Goal: Browse casually: Explore the website without a specific task or goal

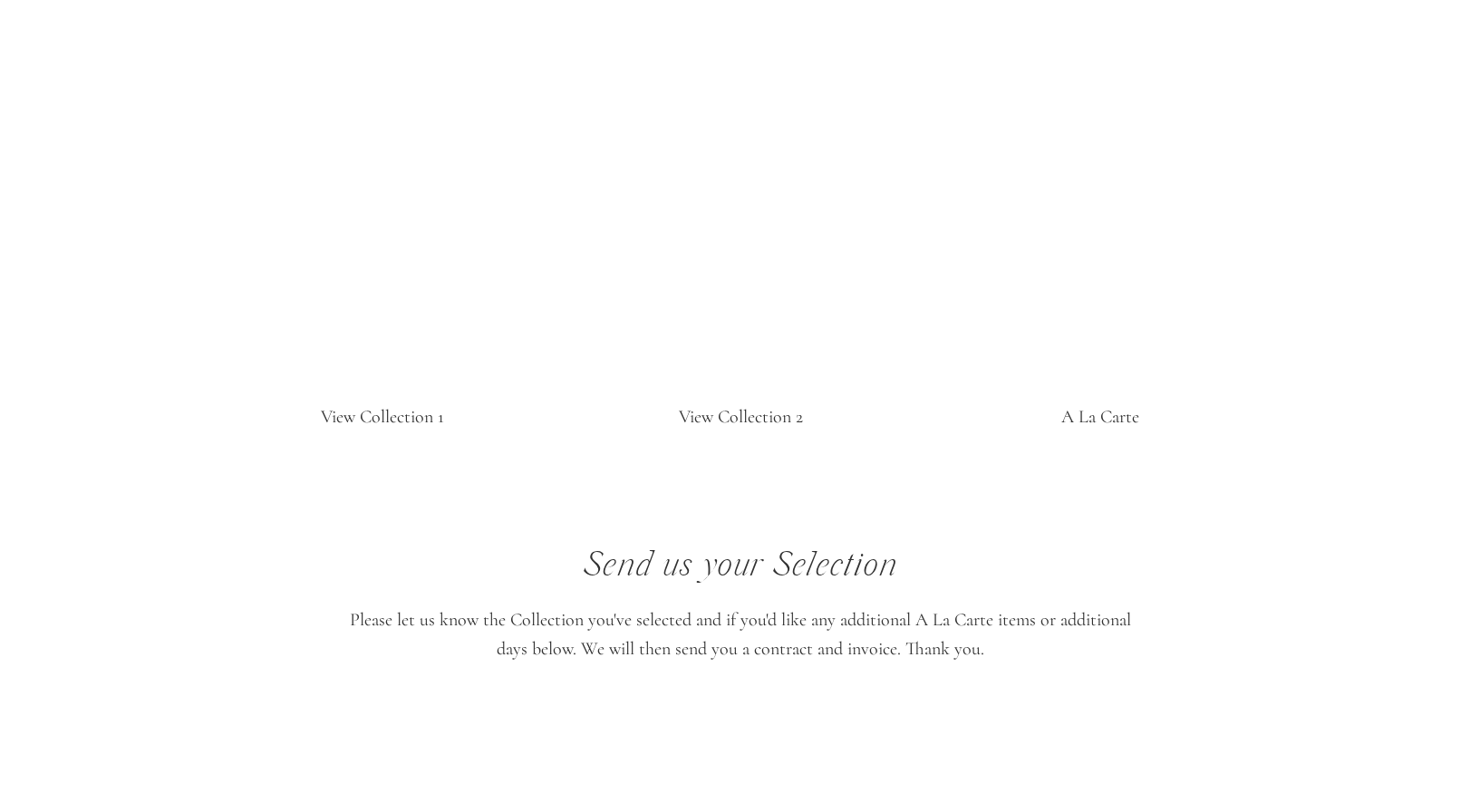
scroll to position [3628, 0]
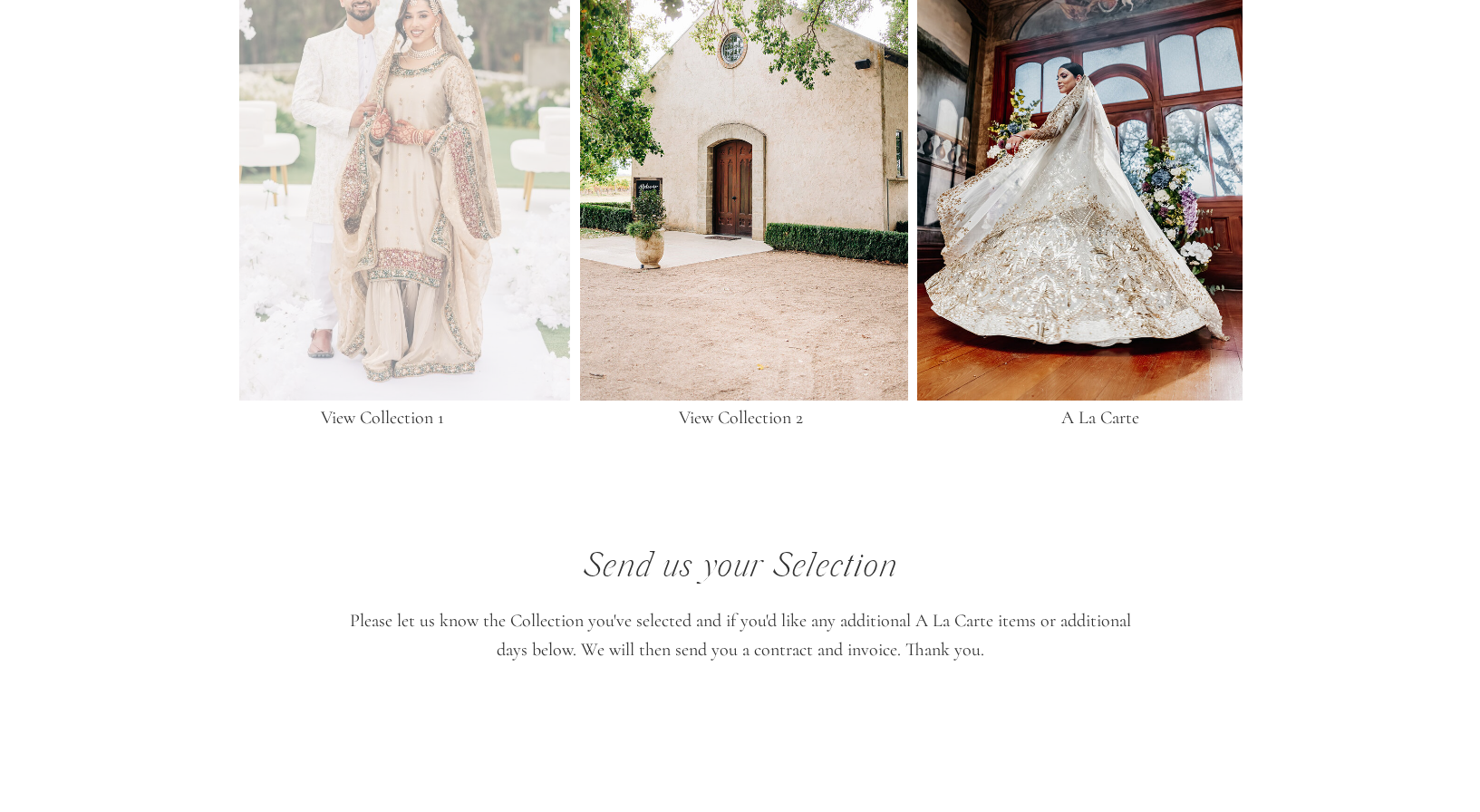
click at [493, 183] on div at bounding box center [404, 120] width 331 height 561
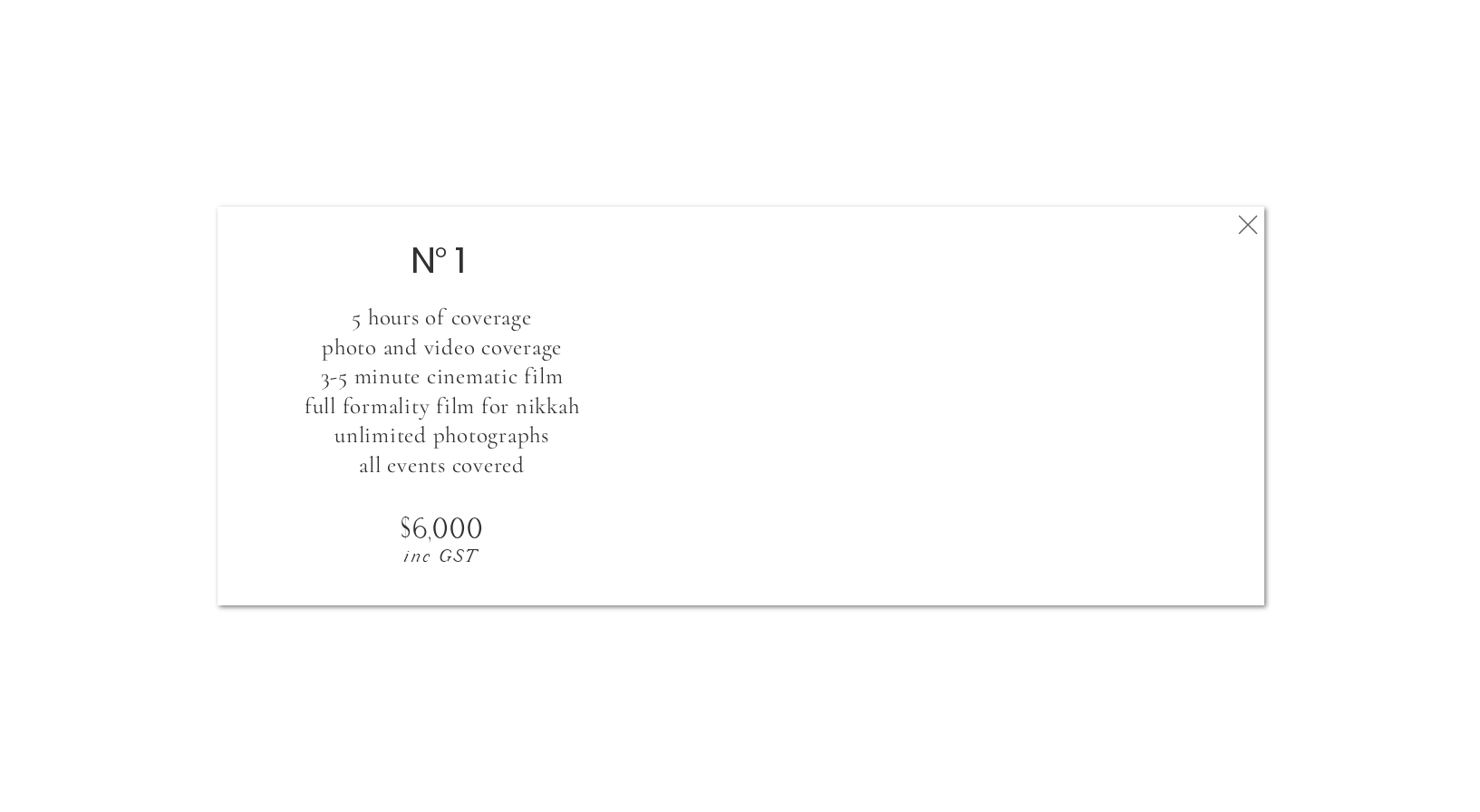
click at [1240, 212] on icon at bounding box center [1248, 224] width 32 height 36
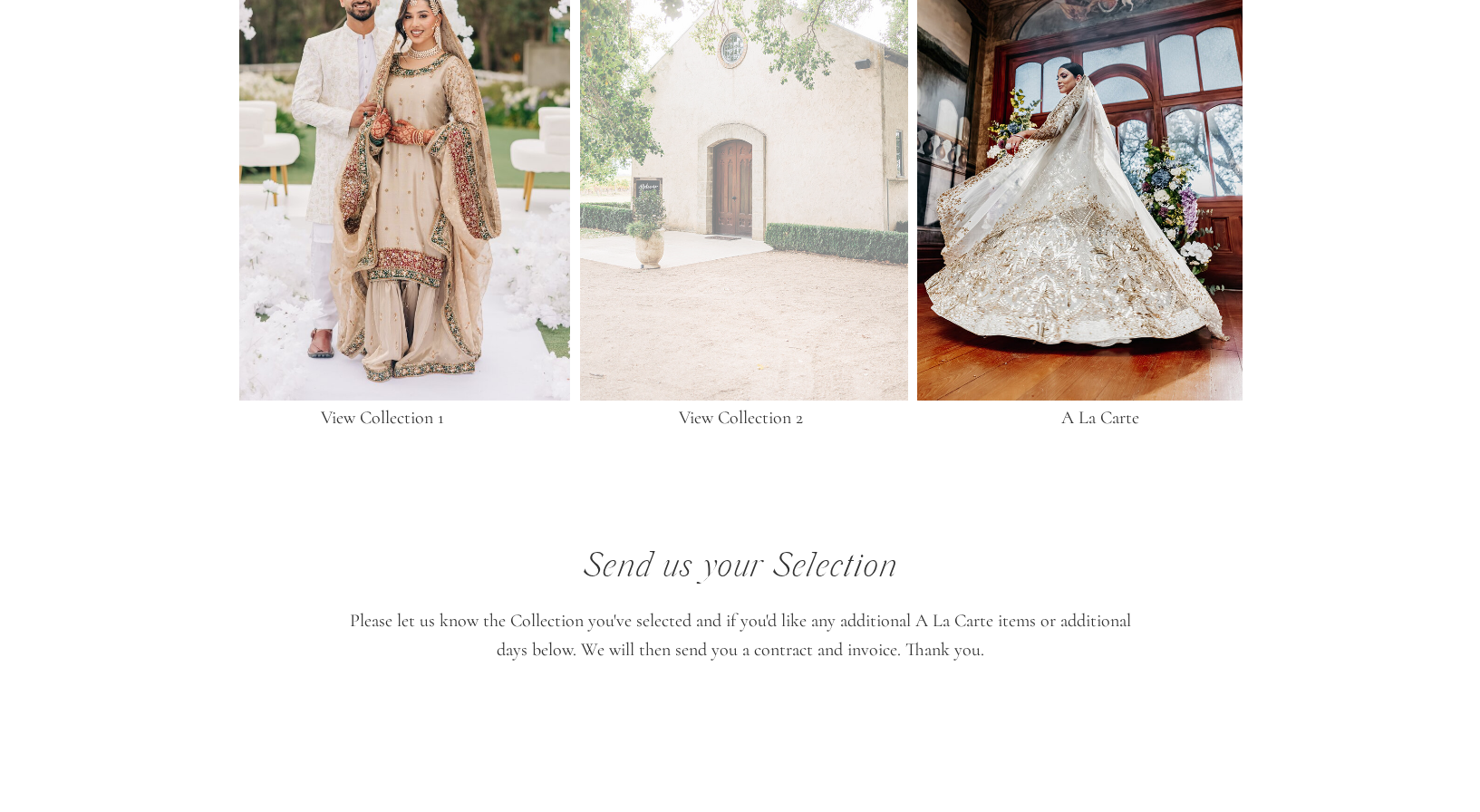
click at [717, 183] on div at bounding box center [744, 120] width 328 height 561
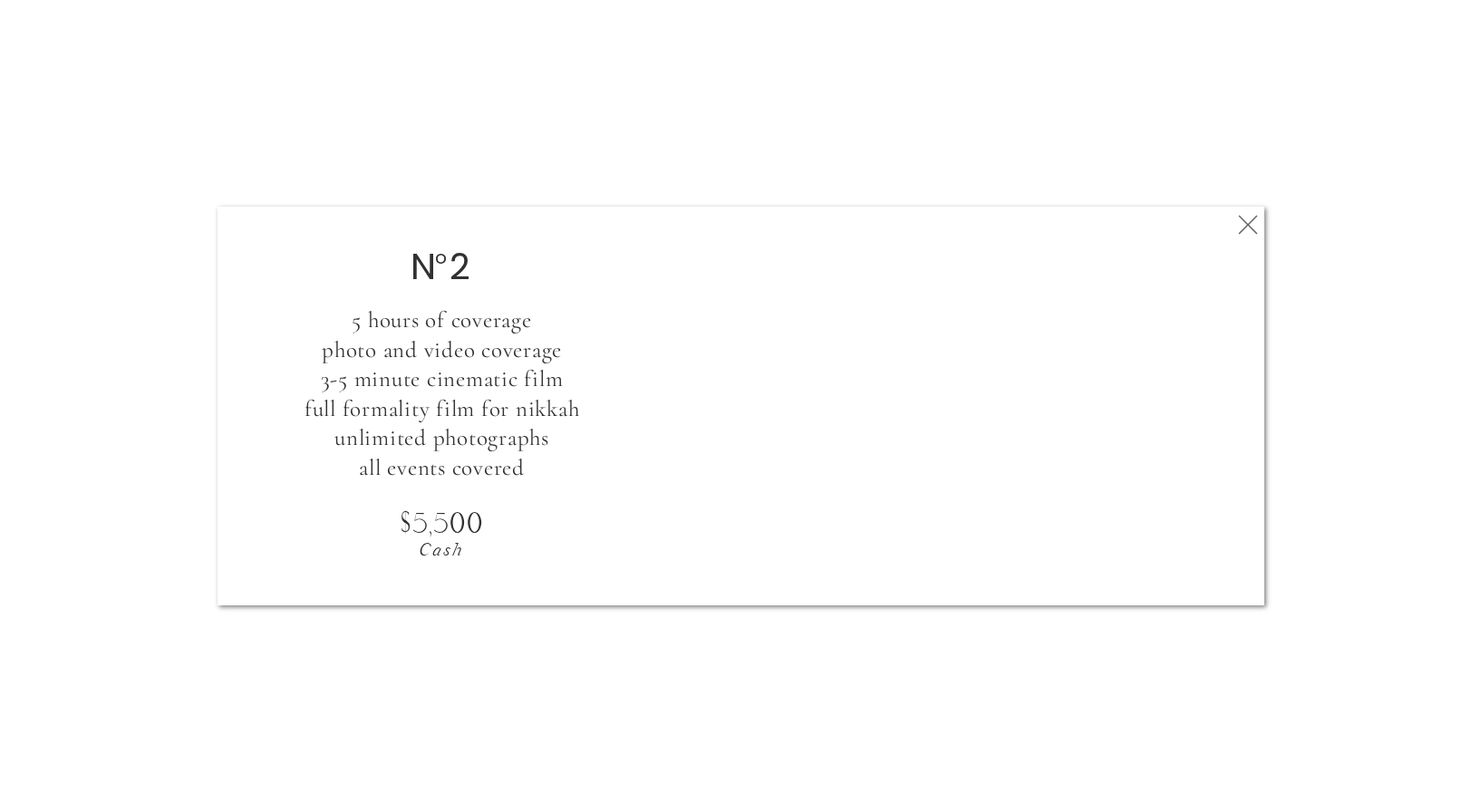
click at [1238, 223] on icon at bounding box center [1248, 224] width 32 height 36
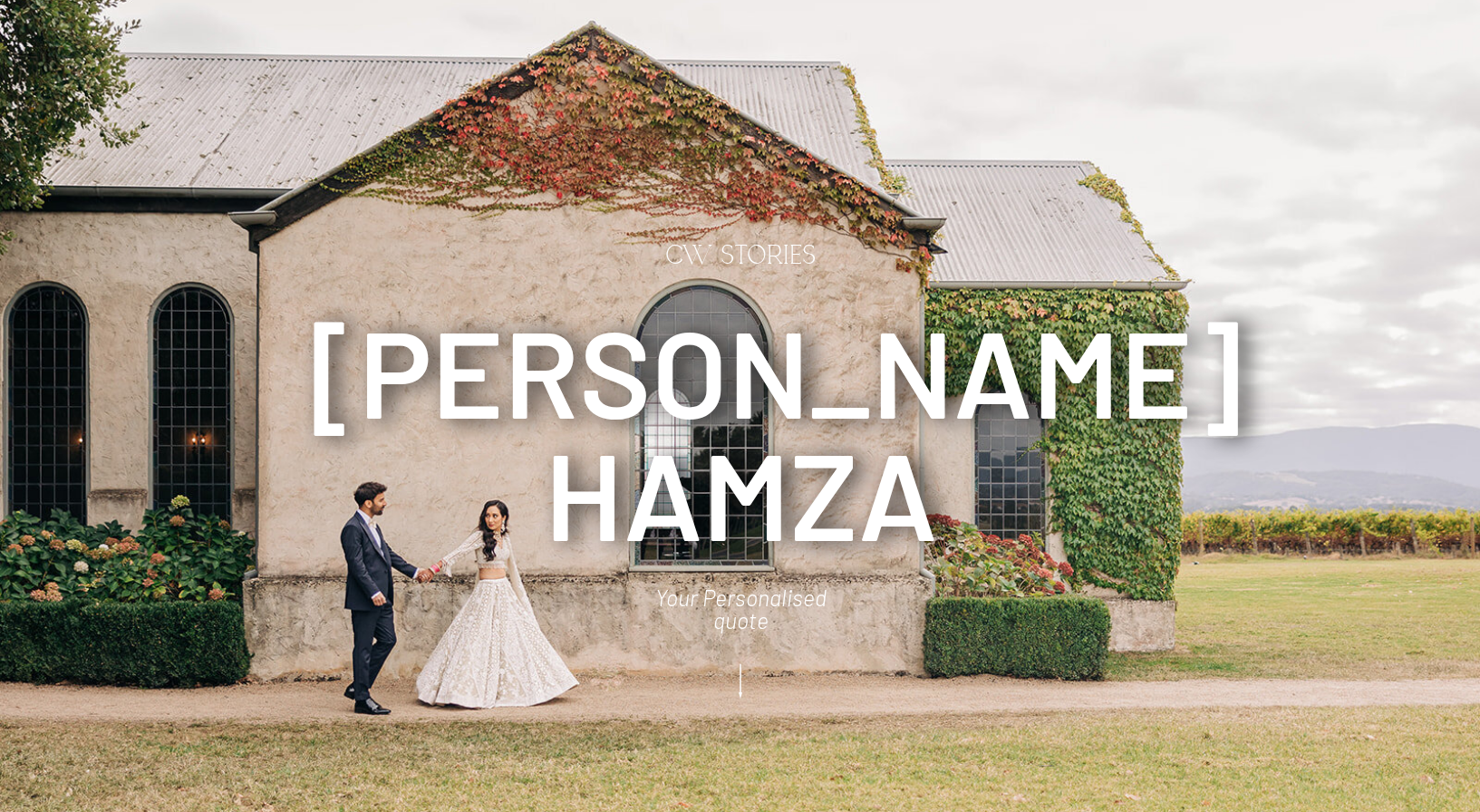
click at [729, 690] on icon at bounding box center [740, 681] width 45 height 49
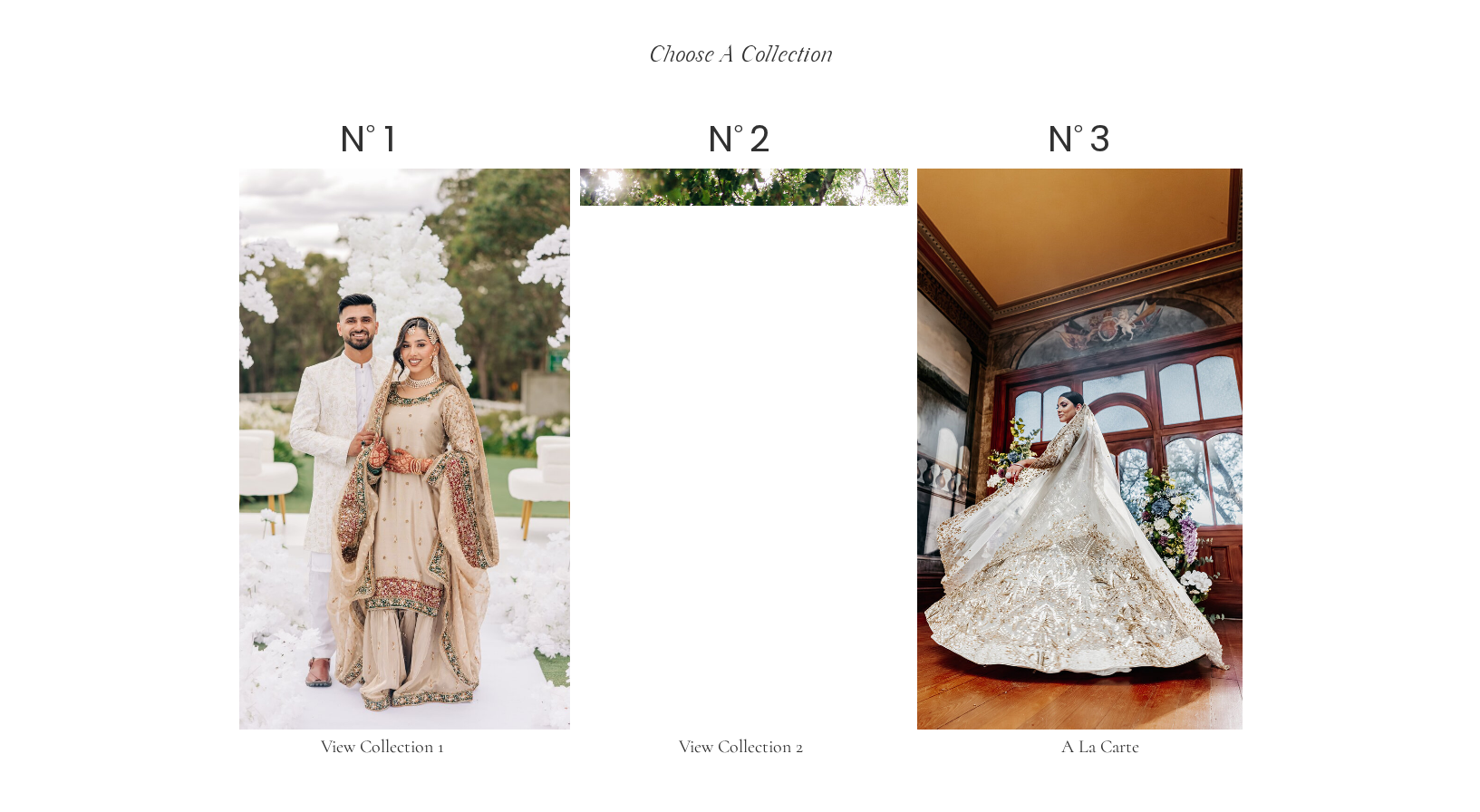
scroll to position [3088, 0]
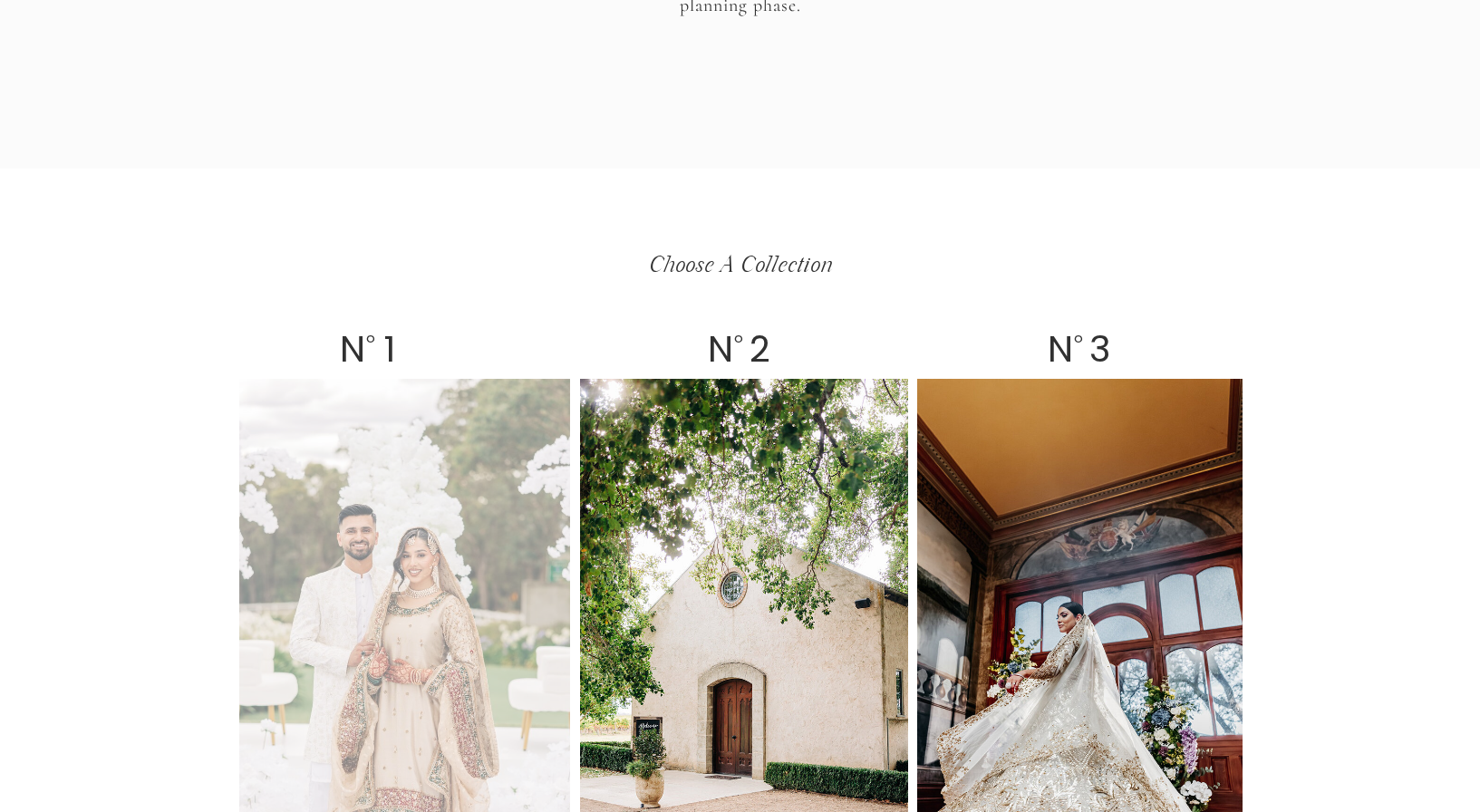
click at [446, 519] on div at bounding box center [404, 659] width 331 height 561
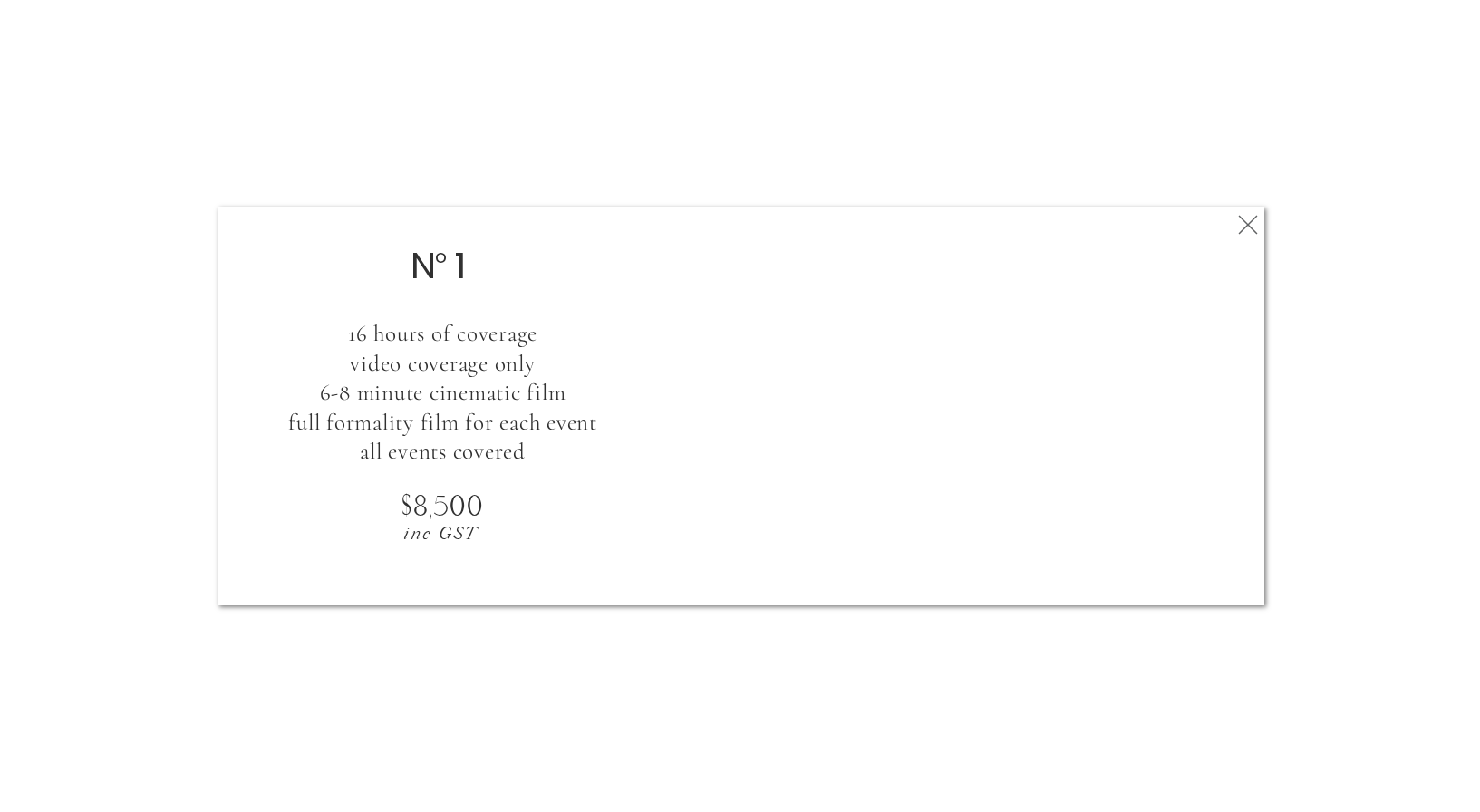
click at [1236, 228] on icon at bounding box center [1248, 224] width 32 height 36
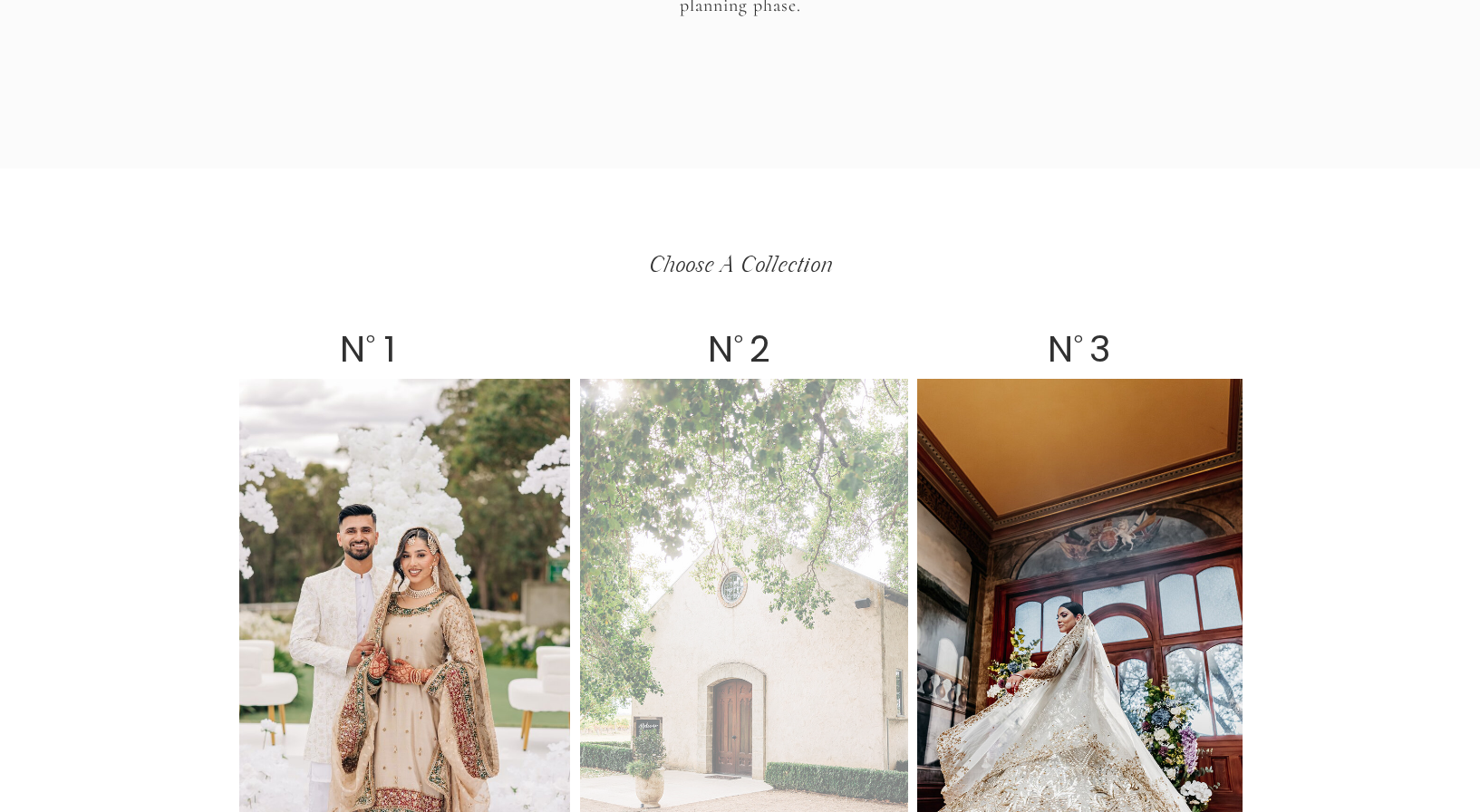
click at [660, 517] on div at bounding box center [744, 659] width 328 height 561
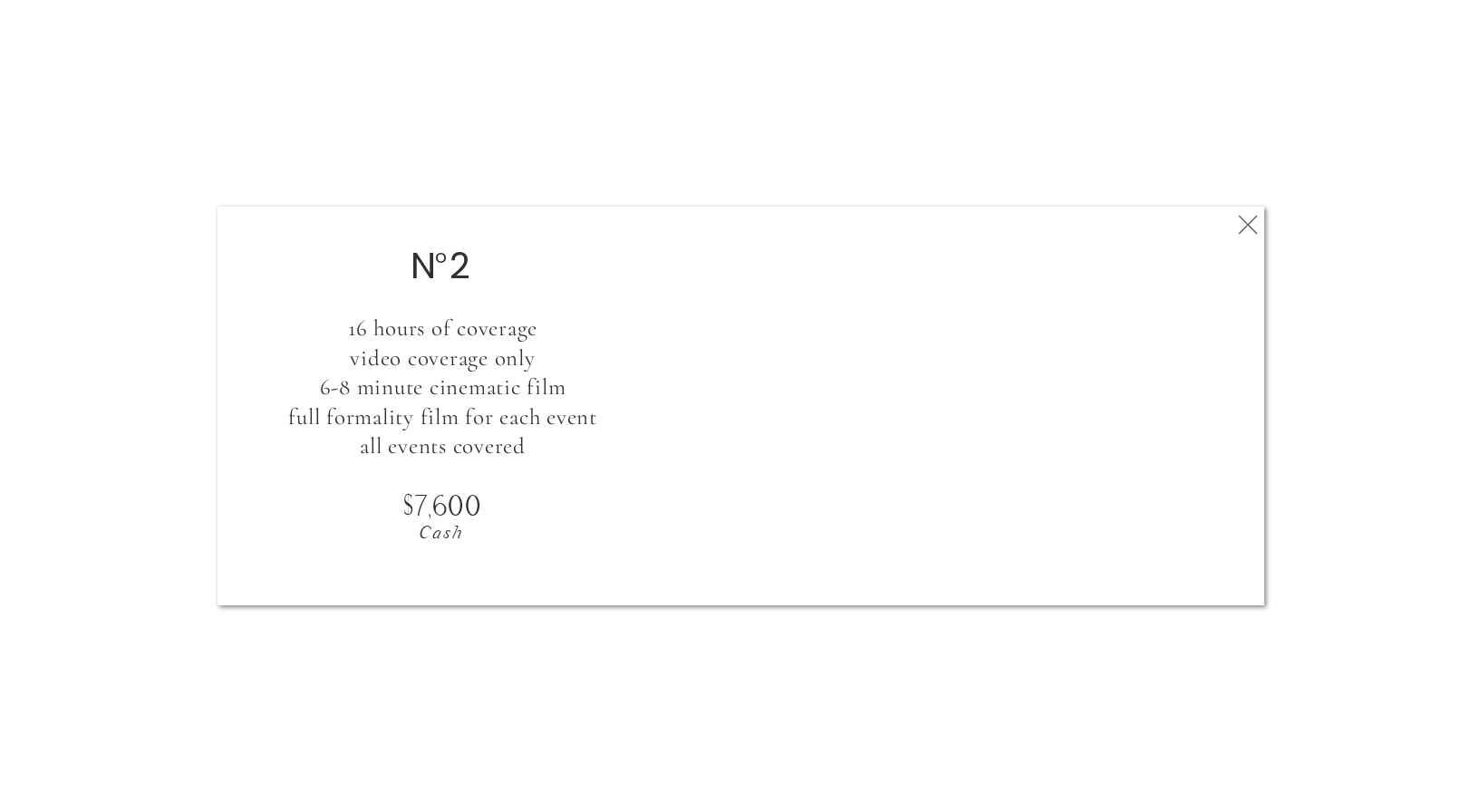
click at [1238, 231] on icon at bounding box center [1248, 224] width 32 height 36
